Goal: Book appointment/travel/reservation

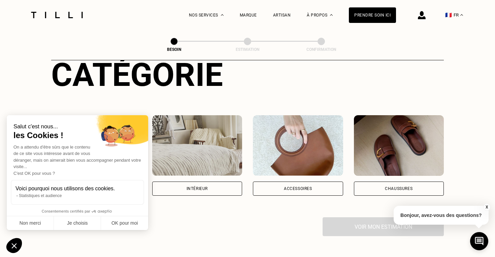
scroll to position [86, 0]
click at [129, 218] on button "OK pour moi" at bounding box center [124, 223] width 47 height 14
checkbox input "true"
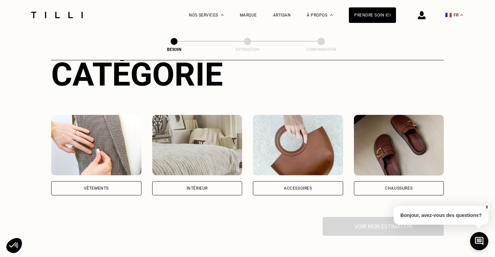
click at [119, 185] on div "Vêtements" at bounding box center [96, 188] width 90 height 14
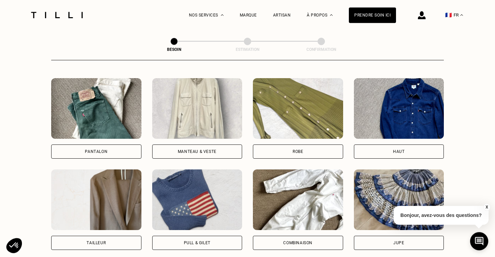
scroll to position [305, 0]
click at [112, 145] on div "Pantalon" at bounding box center [96, 152] width 90 height 14
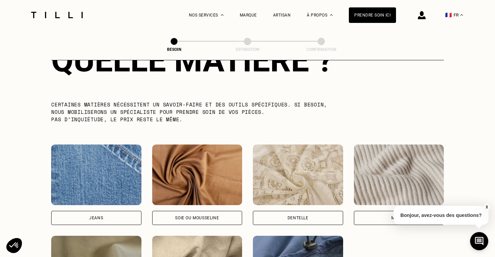
scroll to position [648, 0]
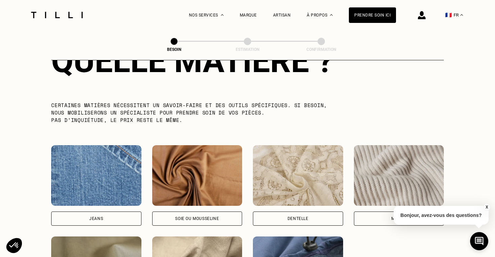
click at [487, 206] on button "X" at bounding box center [486, 206] width 7 height 7
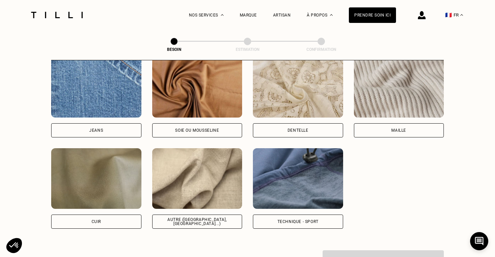
scroll to position [736, 0]
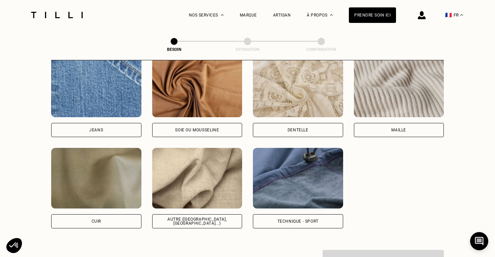
click at [217, 217] on div "Autre ([GEOGRAPHIC_DATA], [GEOGRAPHIC_DATA]...)" at bounding box center [197, 221] width 79 height 8
select select "FR"
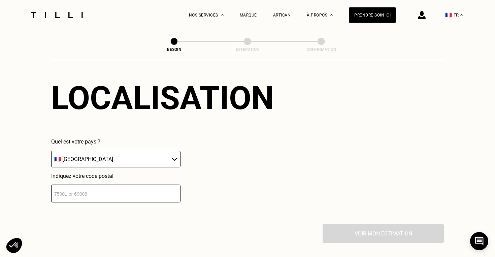
scroll to position [931, 0]
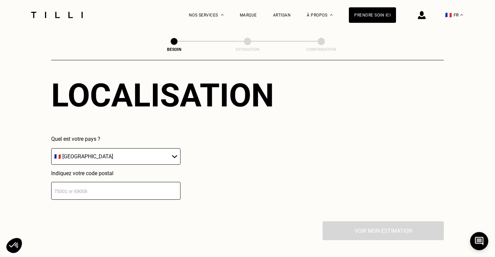
click at [134, 189] on input "number" at bounding box center [115, 191] width 129 height 18
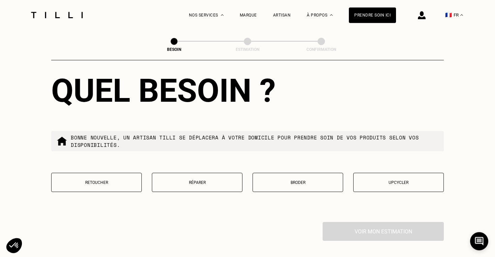
scroll to position [1103, 0]
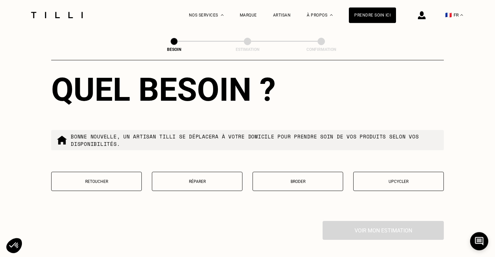
type input "75019"
click at [132, 179] on p "Retoucher" at bounding box center [96, 181] width 83 height 5
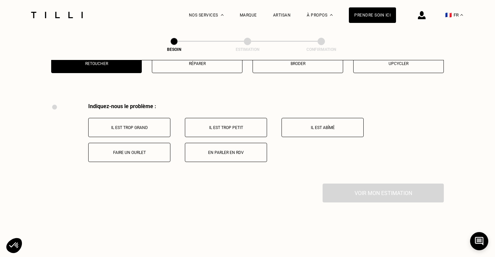
scroll to position [1220, 0]
click at [157, 126] on button "Il est trop grand" at bounding box center [129, 128] width 82 height 19
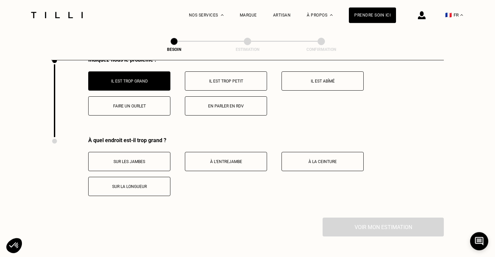
scroll to position [1280, 0]
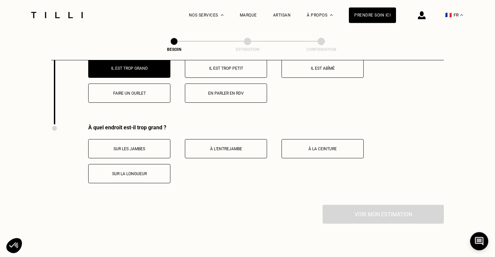
click at [141, 171] on p "Sur la longueur" at bounding box center [129, 173] width 75 height 5
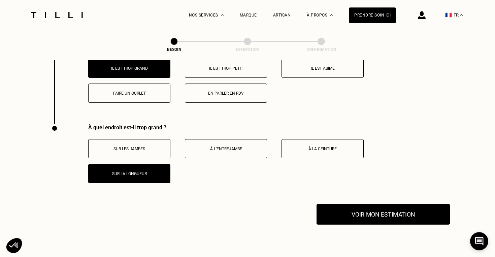
click at [386, 212] on button "Voir mon estimation" at bounding box center [383, 214] width 133 height 21
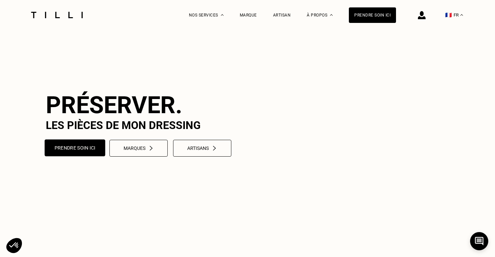
click at [91, 156] on button "Prendre soin ici" at bounding box center [75, 147] width 61 height 17
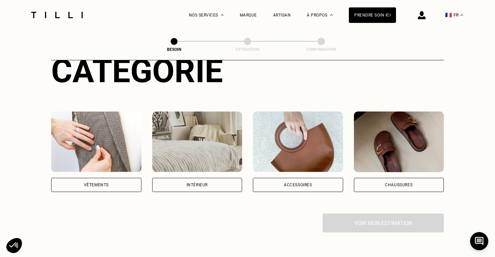
scroll to position [93, 0]
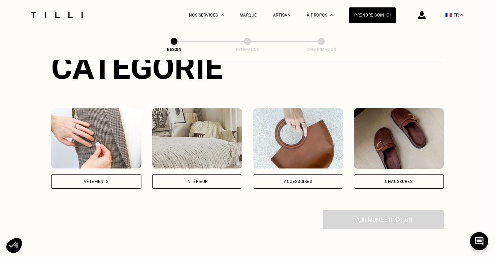
click at [121, 177] on div "Vêtements" at bounding box center [96, 181] width 90 height 14
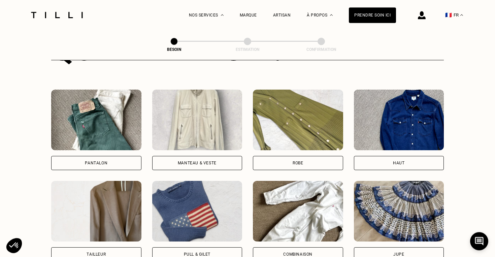
scroll to position [301, 0]
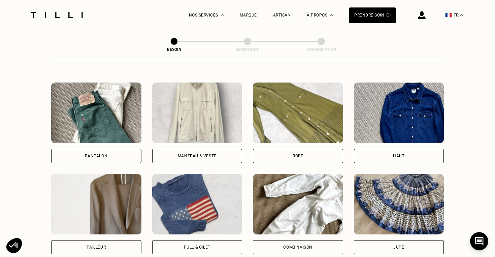
click at [110, 149] on div "Pantalon" at bounding box center [96, 156] width 90 height 14
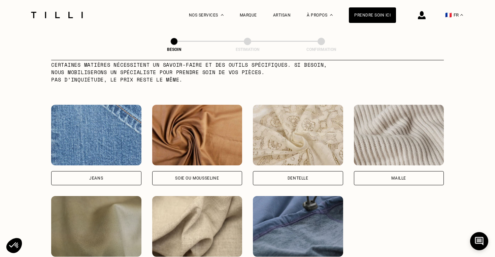
scroll to position [714, 0]
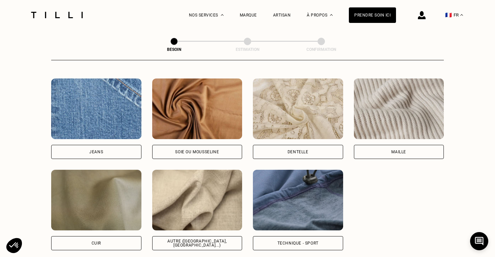
click at [205, 236] on div "Autre ([GEOGRAPHIC_DATA], [GEOGRAPHIC_DATA]...)" at bounding box center [197, 243] width 90 height 14
select select "FR"
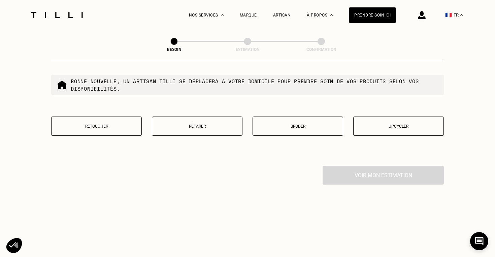
scroll to position [1160, 0]
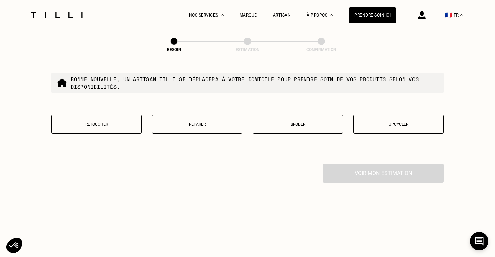
click at [186, 122] on p "Réparer" at bounding box center [197, 124] width 83 height 5
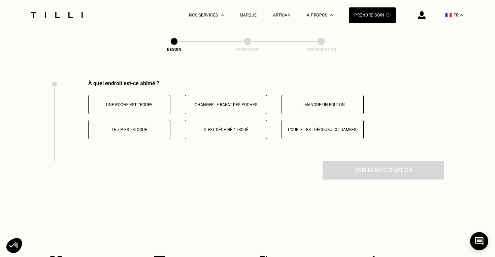
scroll to position [1244, 0]
click at [229, 121] on button "Il est déchiré / troué" at bounding box center [226, 129] width 82 height 19
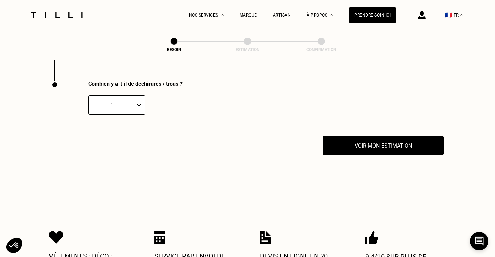
scroll to position [1324, 0]
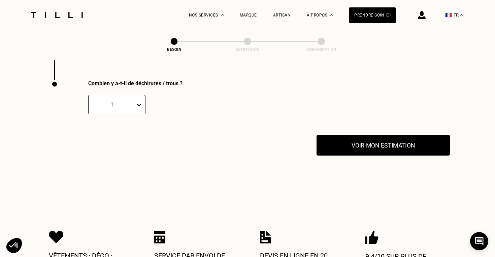
click at [373, 137] on button "Voir mon estimation" at bounding box center [383, 145] width 133 height 21
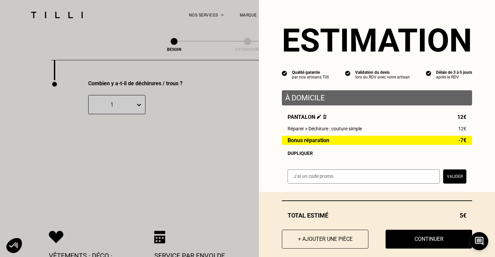
scroll to position [9, 0]
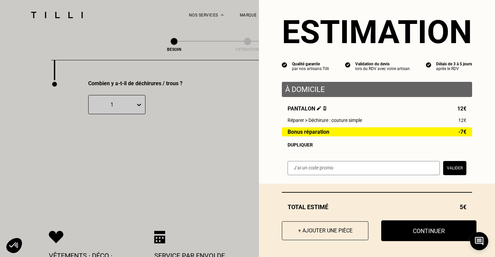
click at [454, 232] on button "Continuer" at bounding box center [428, 230] width 95 height 21
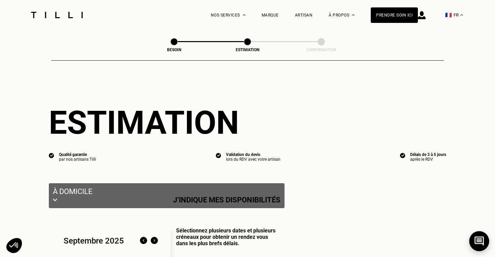
select select "FR"
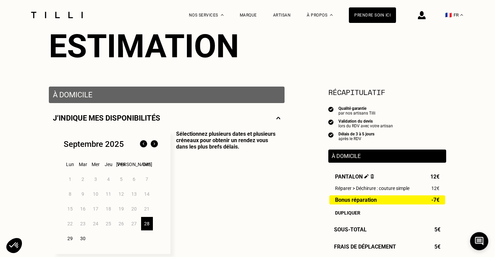
scroll to position [141, 0]
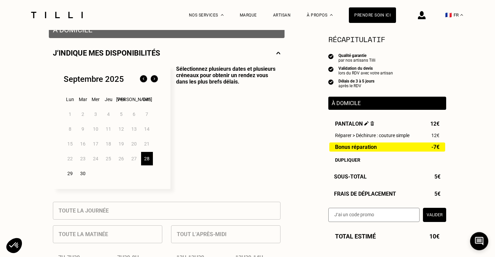
click at [150, 156] on div "28" at bounding box center [147, 158] width 12 height 13
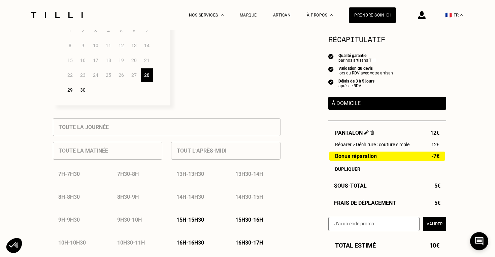
scroll to position [226, 0]
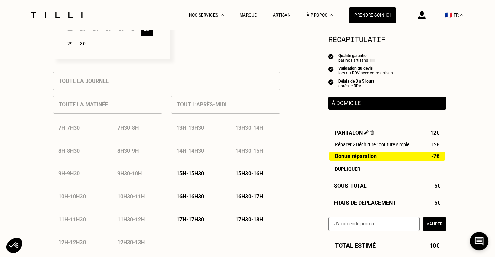
scroll to position [272, 0]
click at [192, 173] on p "15h - 15h30" at bounding box center [190, 172] width 28 height 6
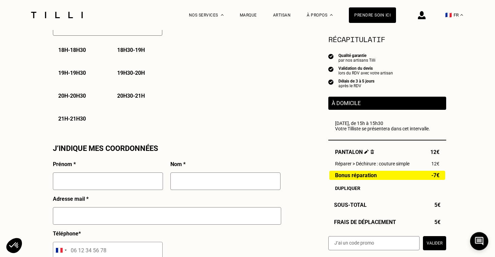
scroll to position [567, 0]
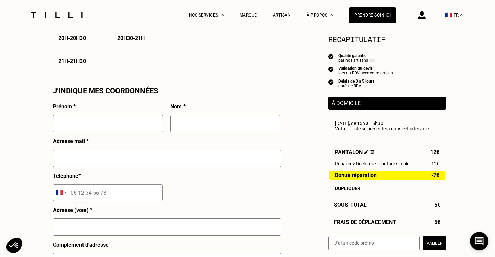
click at [101, 127] on input "text" at bounding box center [108, 124] width 110 height 18
type input "m"
type input "L"
type input "[PERSON_NAME]"
type input "STEFANI"
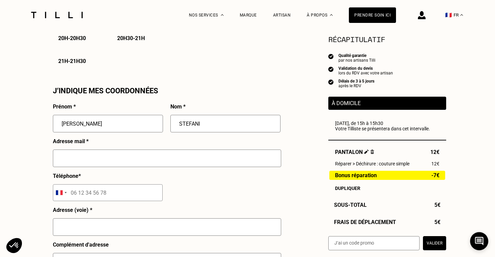
type input "[STREET_ADDRESS][PERSON_NAME]"
type input "[GEOGRAPHIC_DATA]"
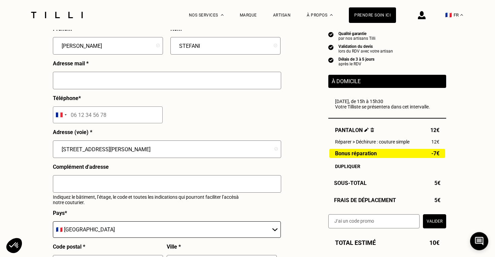
scroll to position [646, 0]
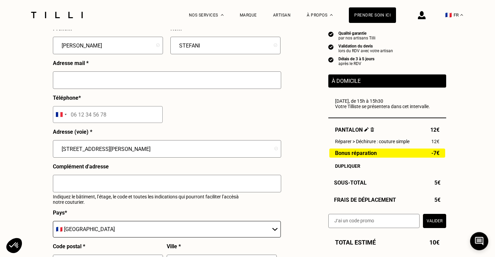
click at [109, 117] on input "tel" at bounding box center [108, 114] width 110 height 17
type input "06 21 97 57 36"
click at [113, 84] on input "text" at bounding box center [167, 80] width 228 height 18
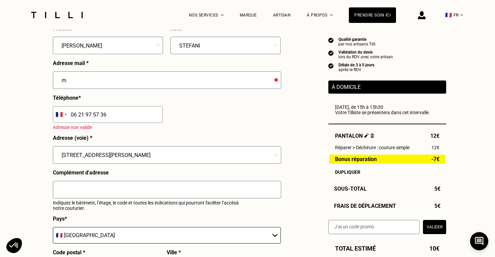
click at [95, 80] on input "m" at bounding box center [167, 80] width 228 height 18
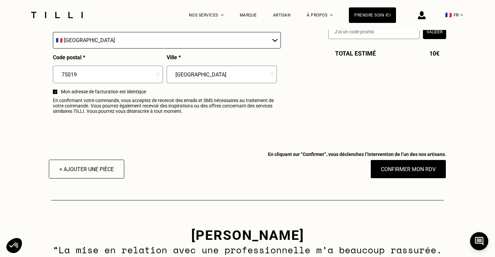
scroll to position [873, 0]
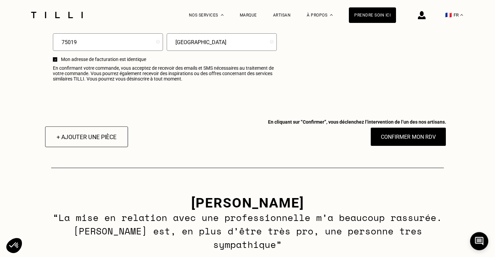
type input "[EMAIL_ADDRESS][DOMAIN_NAME]"
click at [74, 136] on button "+ Ajouter une pièce" at bounding box center [86, 136] width 83 height 21
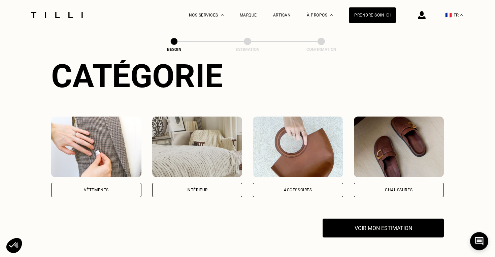
scroll to position [85, 0]
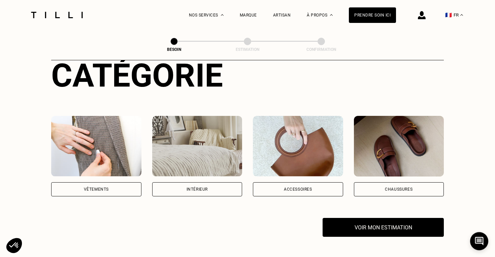
click at [95, 185] on div "Vêtements" at bounding box center [96, 189] width 90 height 14
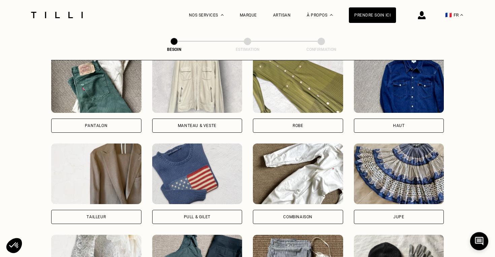
scroll to position [330, 0]
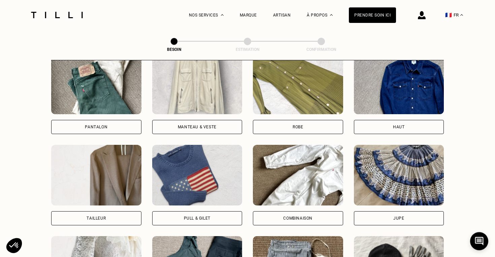
click at [90, 125] on div "Pantalon" at bounding box center [96, 127] width 23 height 4
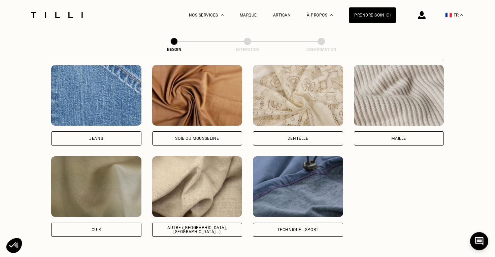
scroll to position [728, 0]
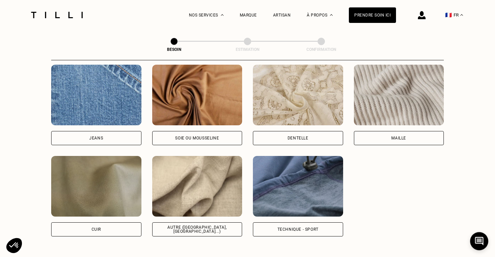
click at [199, 225] on div "Autre ([GEOGRAPHIC_DATA], [GEOGRAPHIC_DATA]...)" at bounding box center [197, 229] width 79 height 8
select select "FR"
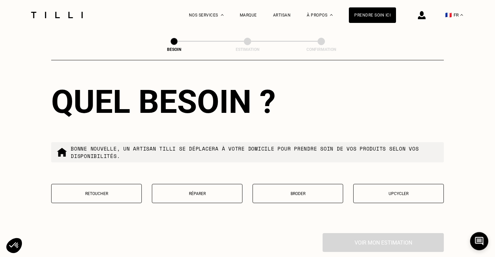
scroll to position [1092, 0]
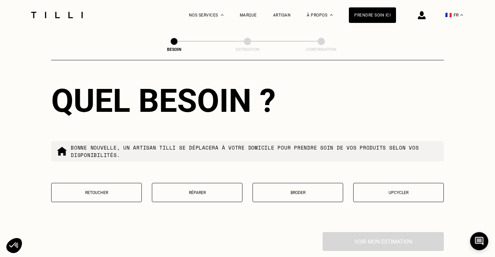
click at [116, 196] on button "Retoucher" at bounding box center [96, 192] width 91 height 19
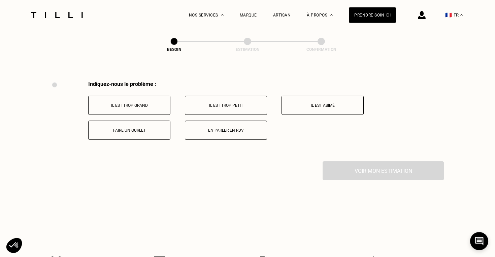
scroll to position [1244, 0]
click at [132, 102] on p "Il est trop grand" at bounding box center [129, 104] width 75 height 5
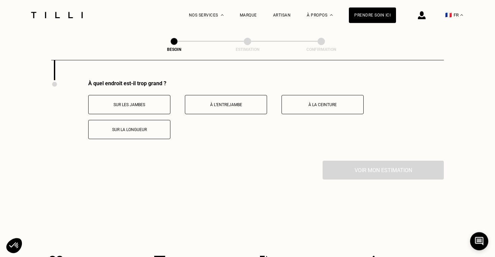
scroll to position [1324, 0]
click at [154, 127] on p "Sur la longueur" at bounding box center [129, 129] width 75 height 5
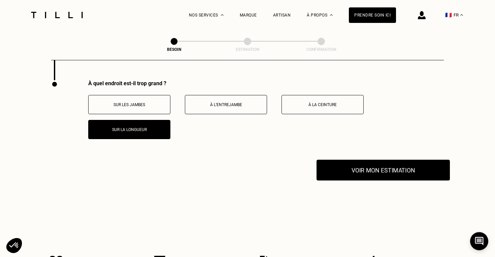
click at [384, 162] on button "Voir mon estimation" at bounding box center [383, 170] width 133 height 21
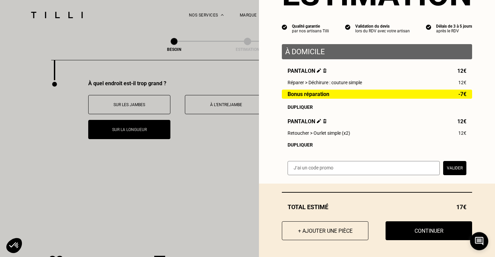
scroll to position [1335, 0]
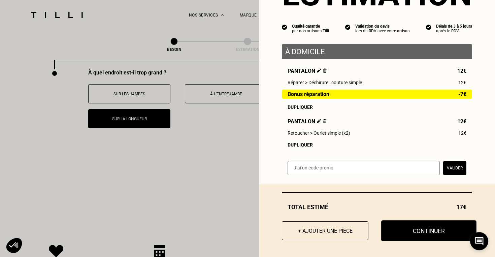
click at [436, 231] on button "Continuer" at bounding box center [428, 230] width 95 height 21
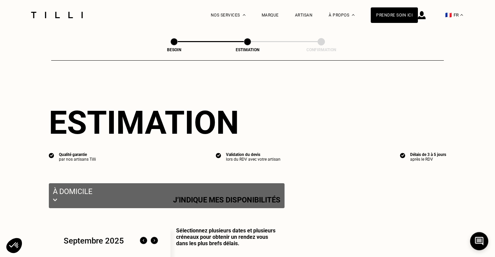
select select "FR"
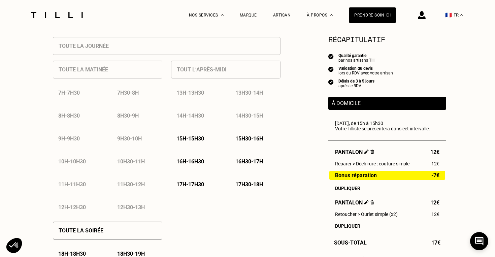
scroll to position [320, 0]
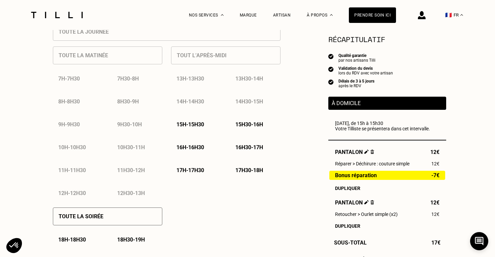
click at [199, 119] on div "15h - 15h30" at bounding box center [196, 124] width 51 height 17
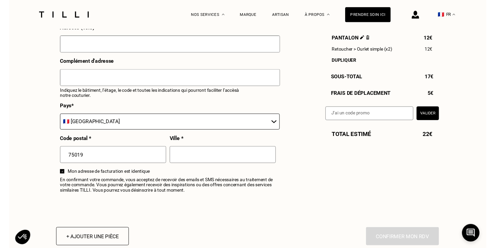
scroll to position [753, 0]
